Goal: Task Accomplishment & Management: Manage account settings

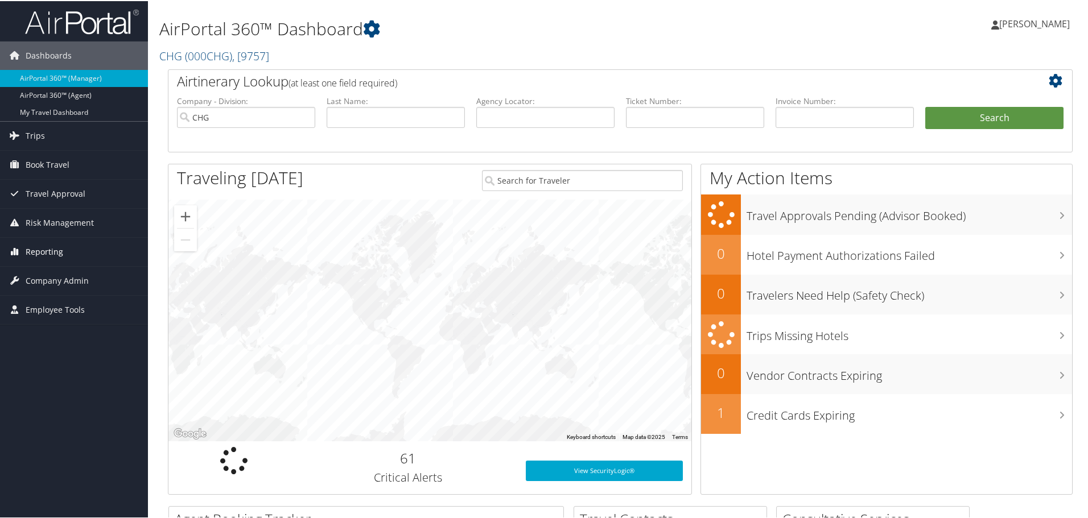
click at [70, 248] on link "Reporting" at bounding box center [74, 251] width 148 height 28
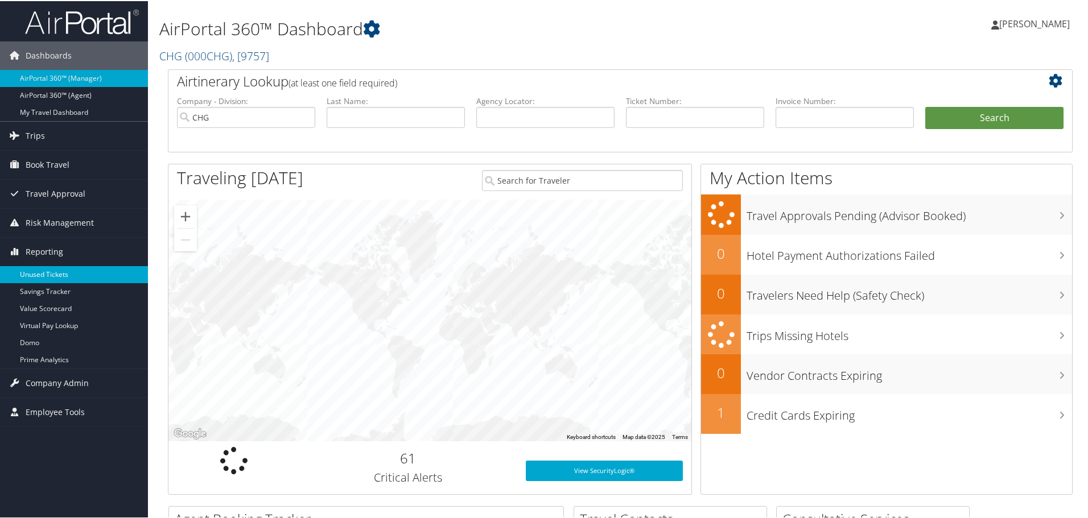
click at [48, 274] on link "Unused Tickets" at bounding box center [74, 273] width 148 height 17
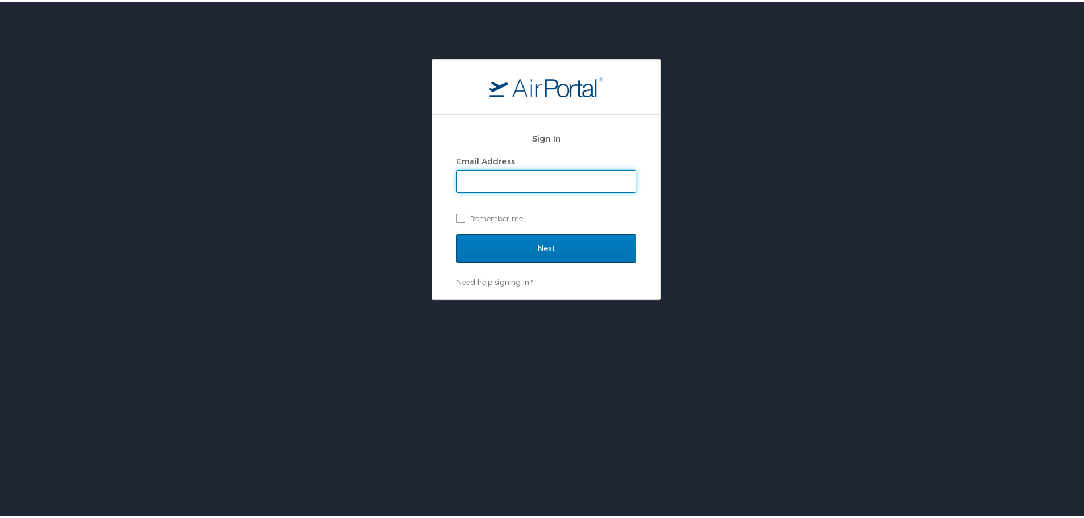
type input "celeste.porter@chghealthcare.com"
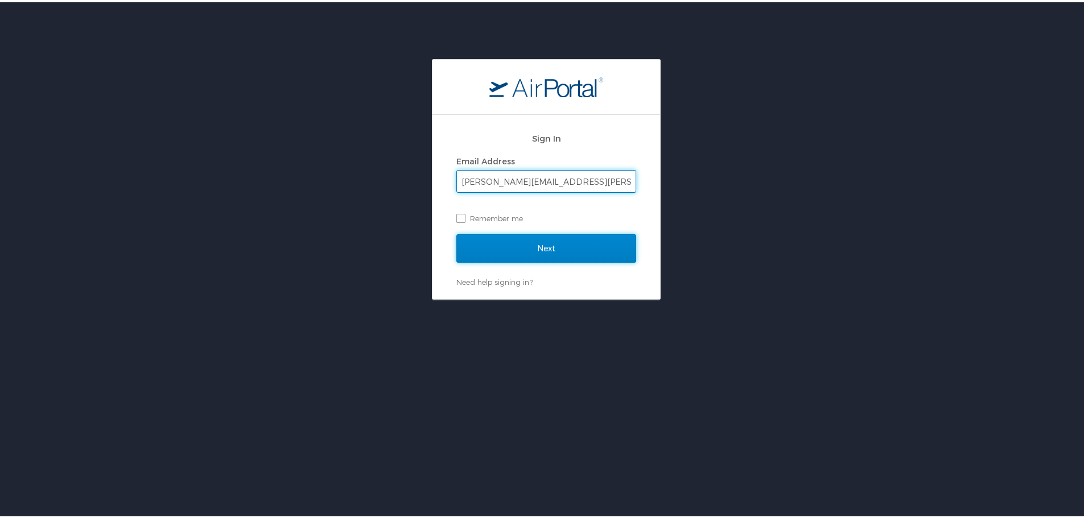
click at [596, 244] on input "Next" at bounding box center [546, 246] width 180 height 28
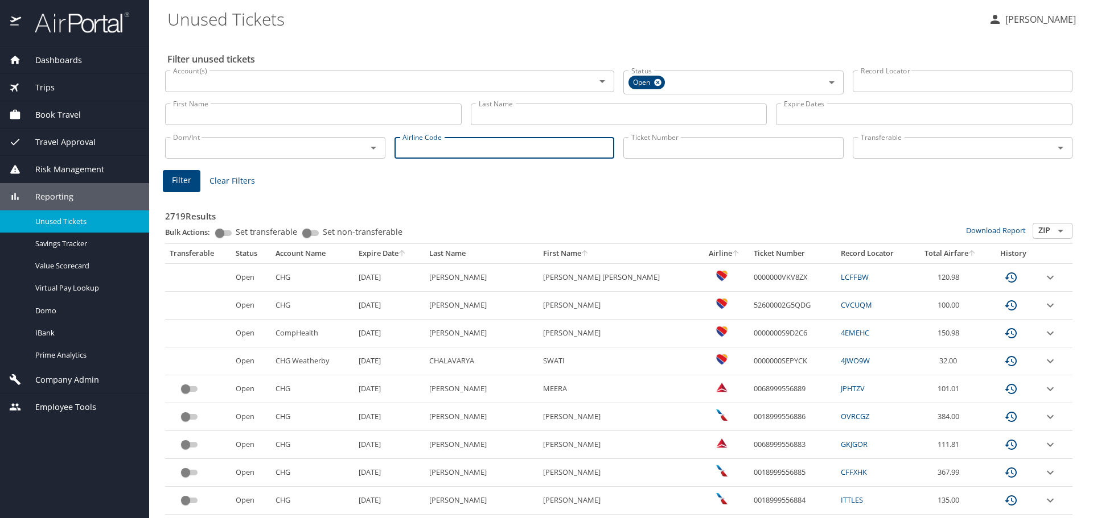
click at [446, 149] on input "Airline Code" at bounding box center [504, 148] width 220 height 22
type input "b6"
click at [182, 180] on span "Filter" at bounding box center [181, 181] width 19 height 14
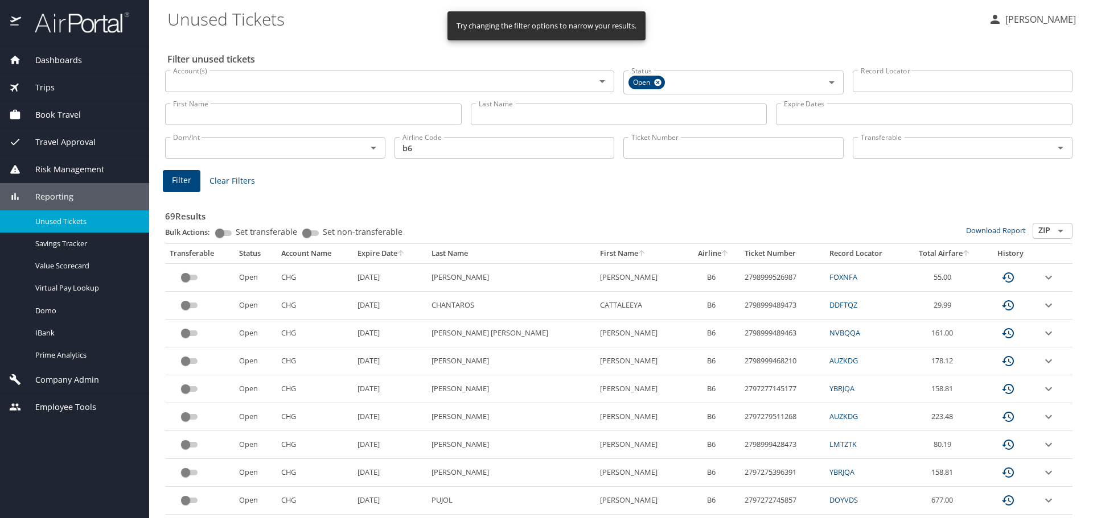
click at [404, 251] on icon "sort" at bounding box center [401, 253] width 6 height 6
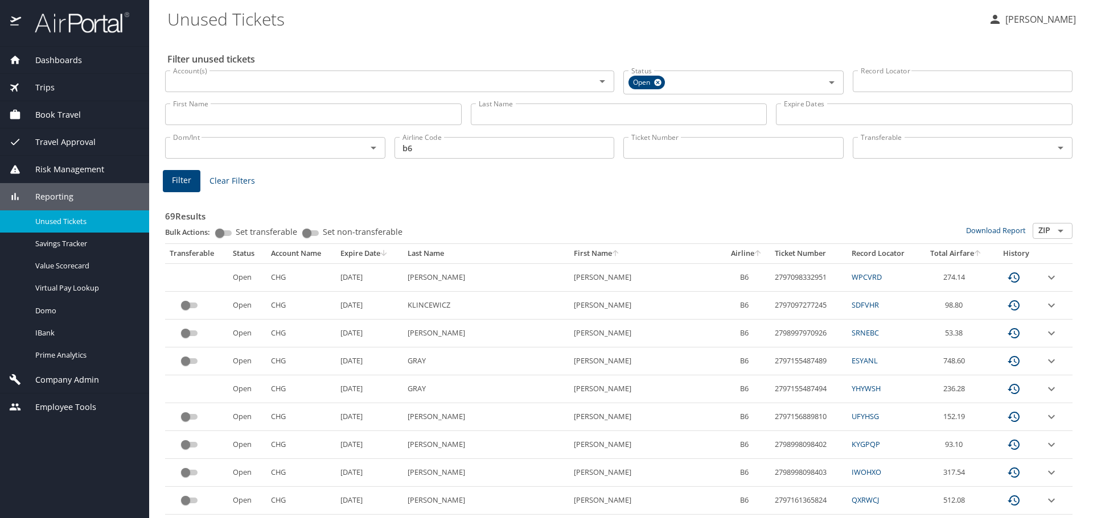
click at [1044, 304] on icon "expand row" at bounding box center [1051, 306] width 14 height 14
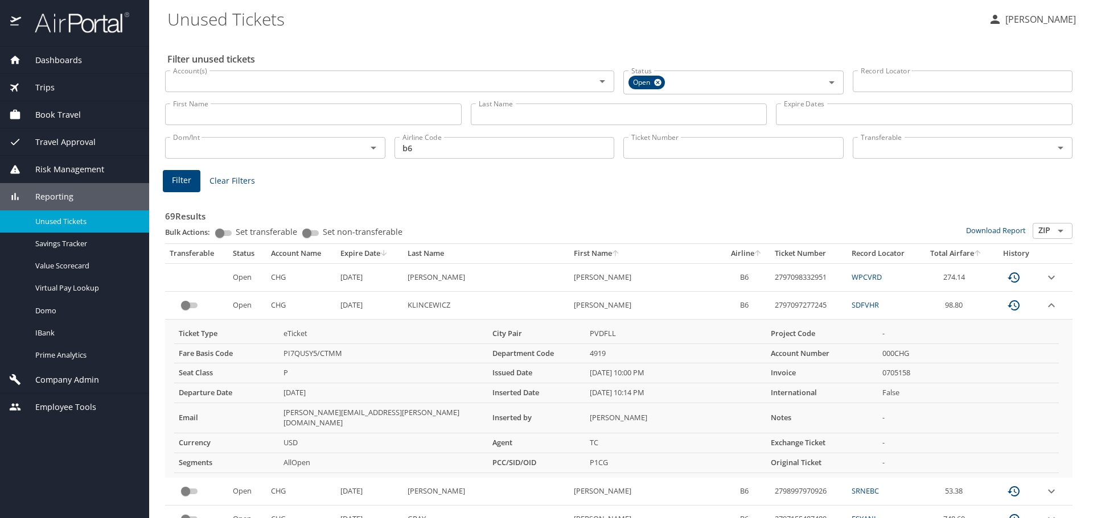
scroll to position [57, 0]
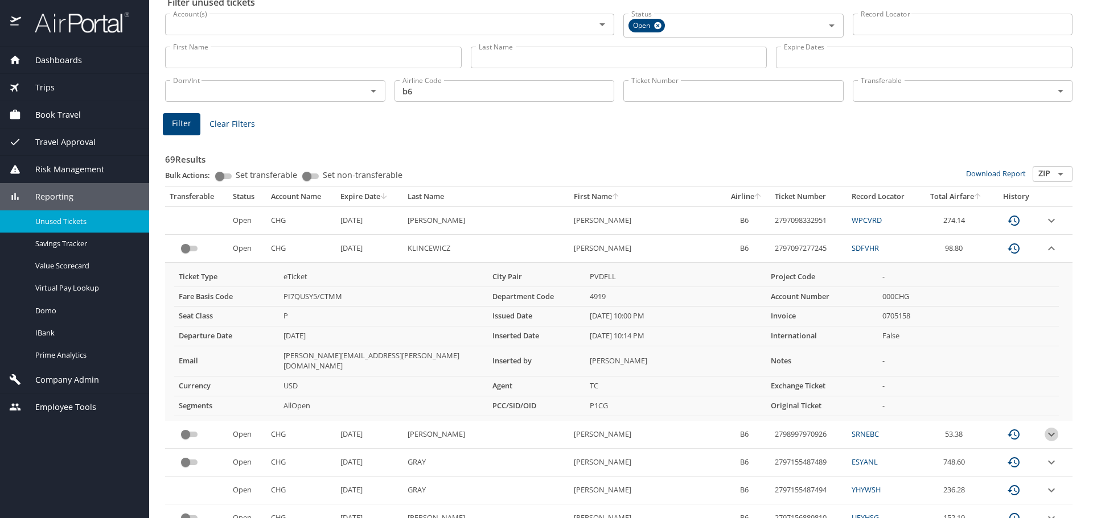
click at [1044, 428] on icon "expand row" at bounding box center [1051, 435] width 14 height 14
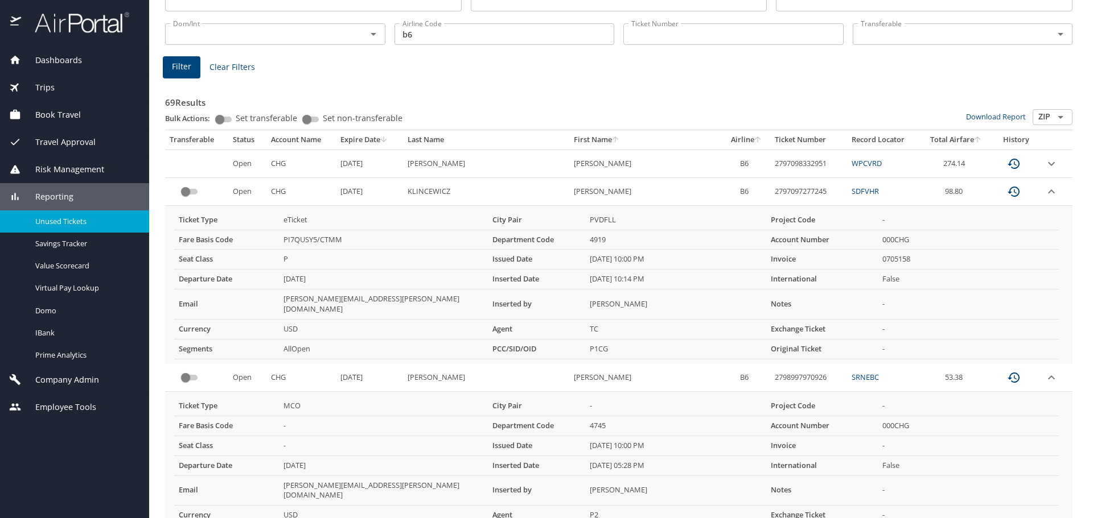
scroll to position [171, 0]
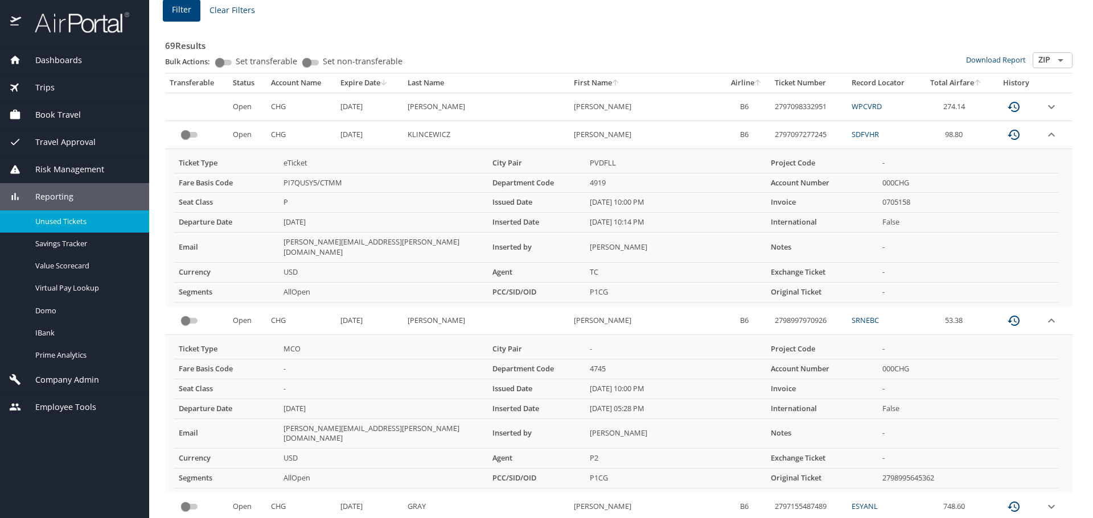
click at [770, 134] on td "2797097277245" at bounding box center [808, 135] width 77 height 28
copy td "2797097277245"
click at [770, 311] on td "2798997970926" at bounding box center [808, 321] width 77 height 28
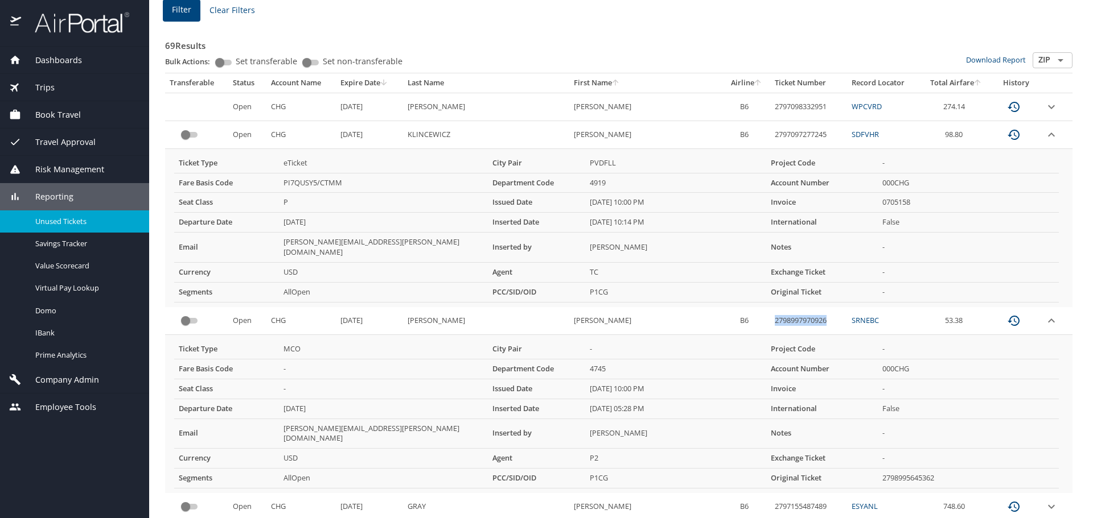
copy td "2798997970926"
click at [1044, 135] on icon "expand row" at bounding box center [1051, 135] width 14 height 14
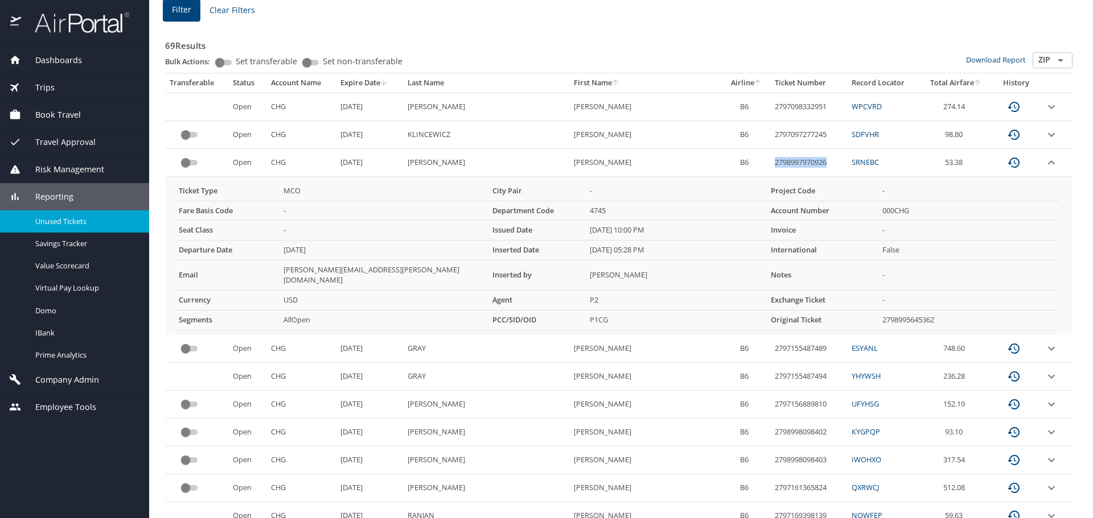
click at [770, 163] on td "2798997970926" at bounding box center [808, 163] width 77 height 28
click at [770, 164] on td "2798997970926" at bounding box center [808, 163] width 77 height 28
click at [931, 161] on td "53.38" at bounding box center [956, 163] width 72 height 28
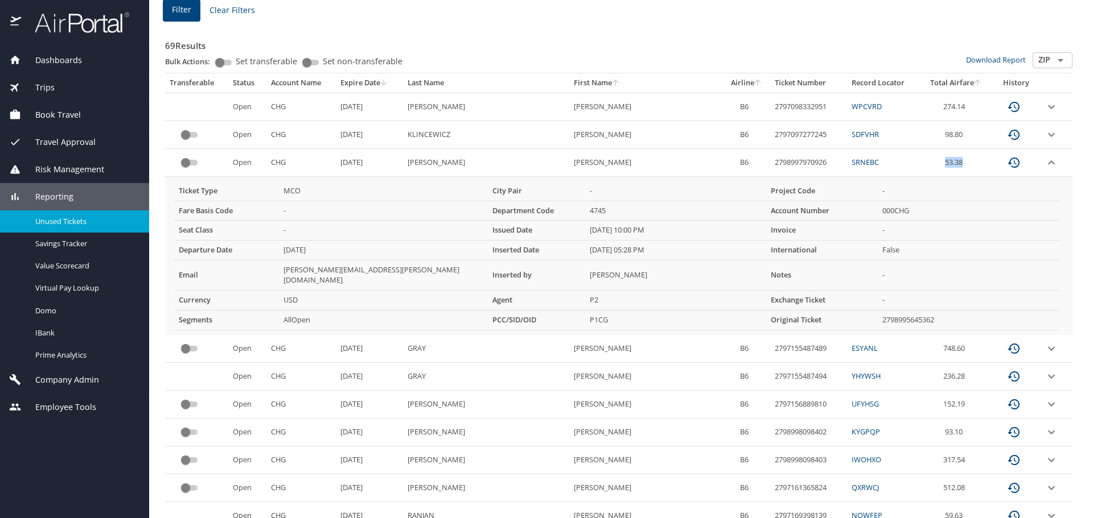
click at [931, 161] on td "53.38" at bounding box center [956, 163] width 72 height 28
copy tr "53.38"
